Goal: Information Seeking & Learning: Learn about a topic

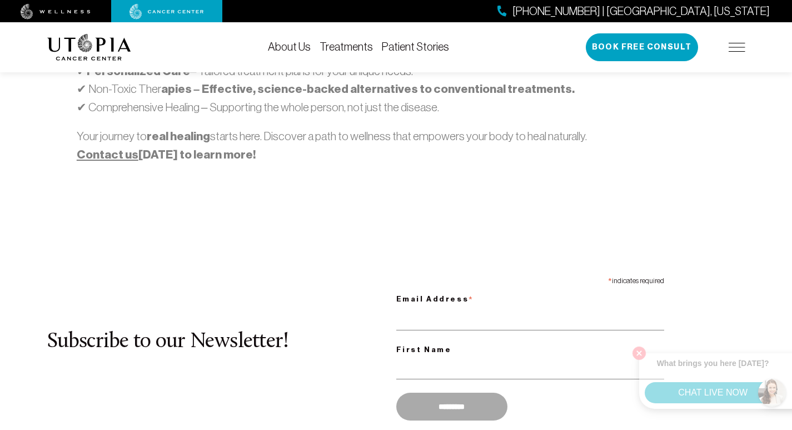
scroll to position [949, 0]
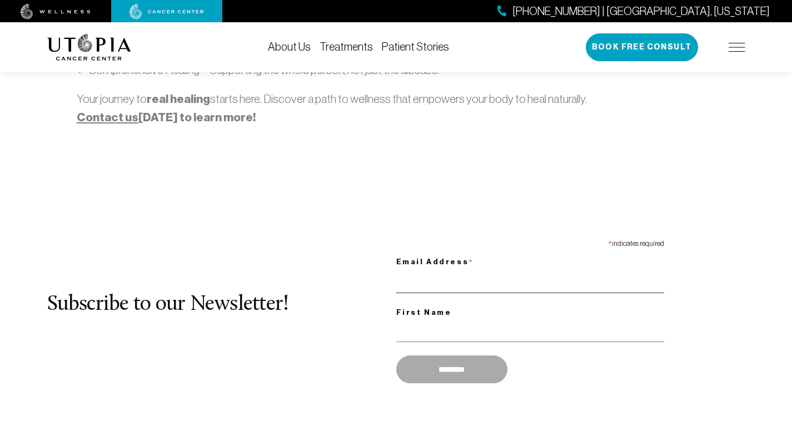
click at [423, 290] on input "Email Address *" at bounding box center [530, 281] width 268 height 23
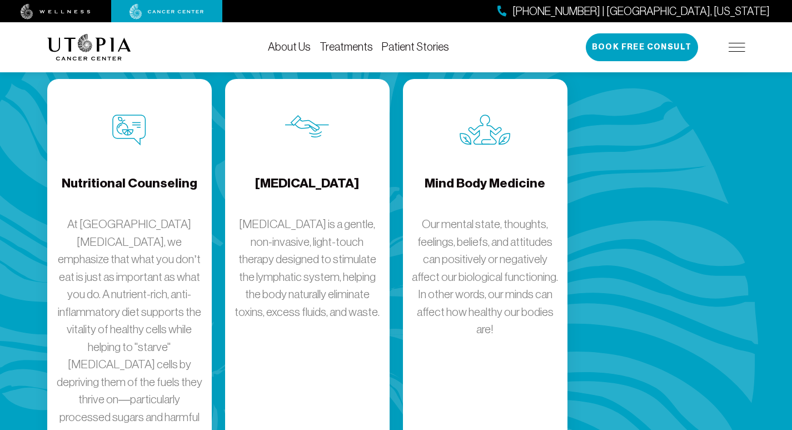
scroll to position [1922, 0]
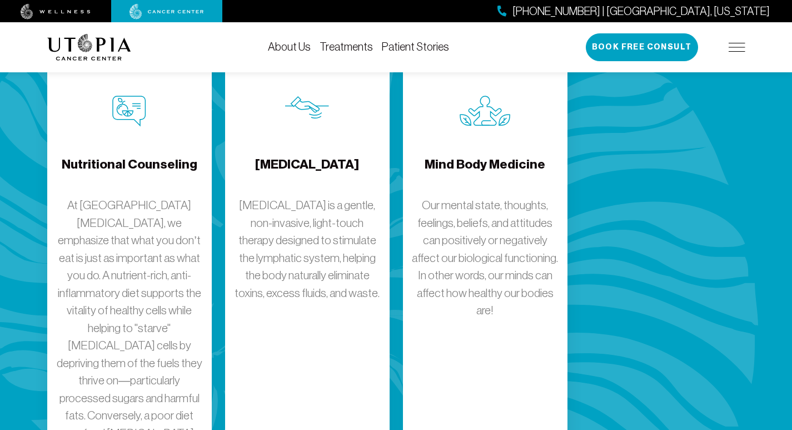
type input "**********"
click at [449, 312] on p "Our mental state, thoughts, feelings, beliefs, and attitudes can positively or …" at bounding box center [485, 257] width 147 height 123
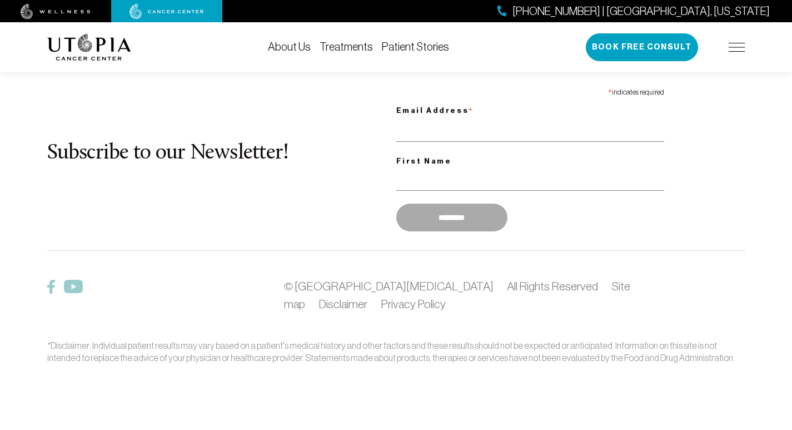
scroll to position [4645, 0]
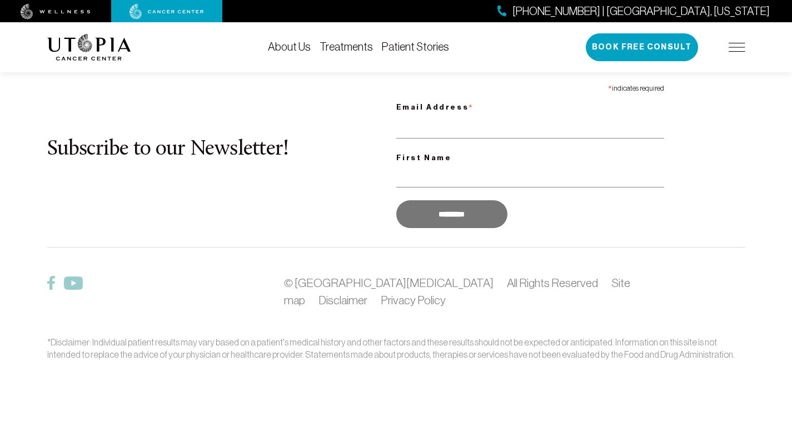
scroll to position [2527, 0]
click at [424, 427] on footer "What is [MEDICAL_DATA]? About Us Patient Stories FAQ Our Team Becoming a patien…" at bounding box center [396, 92] width 792 height 676
click at [90, 5] on img at bounding box center [56, 12] width 70 height 16
